Goal: Navigation & Orientation: Go to known website

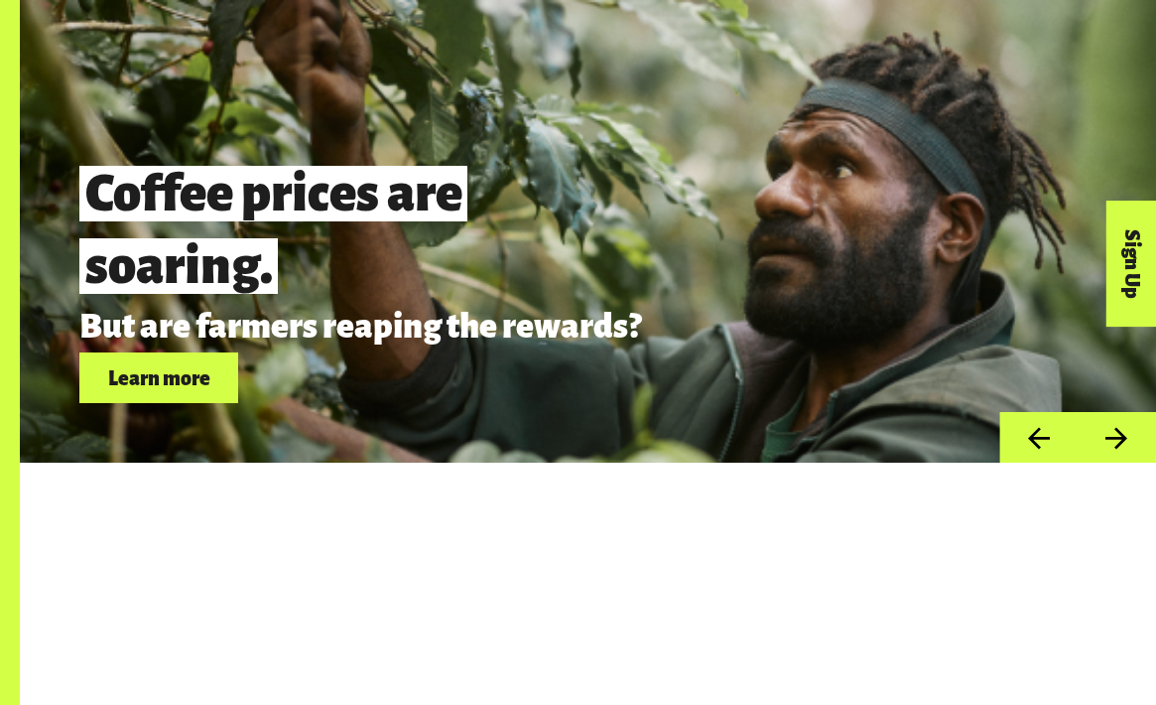
scroll to position [5150, 0]
